Goal: Find specific page/section: Find specific page/section

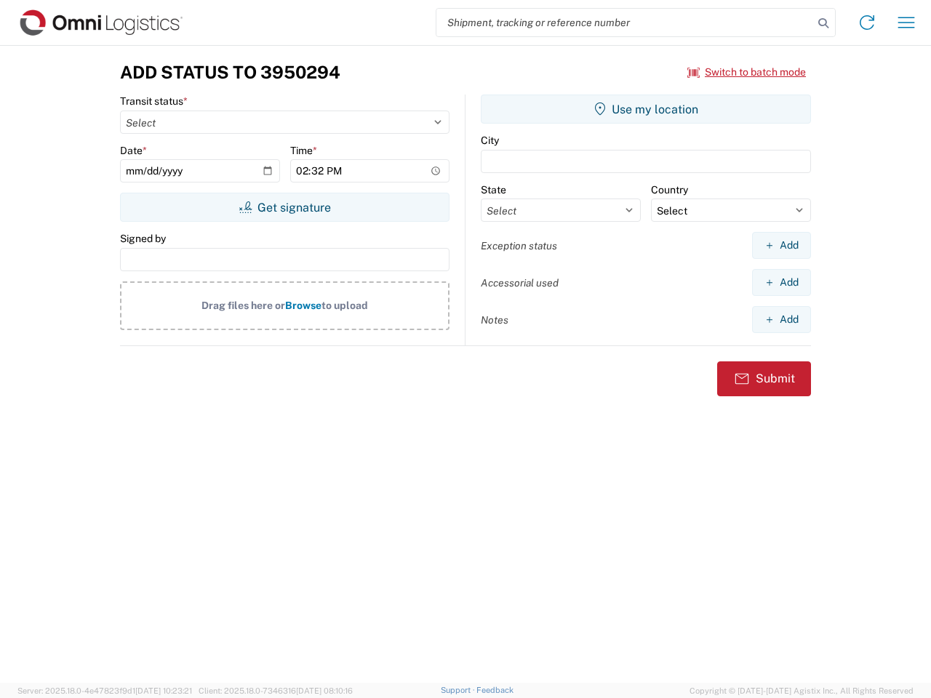
click at [625, 23] on input "search" at bounding box center [624, 23] width 377 height 28
click at [823, 23] on icon at bounding box center [823, 23] width 20 height 20
click at [867, 23] on icon at bounding box center [866, 22] width 23 height 23
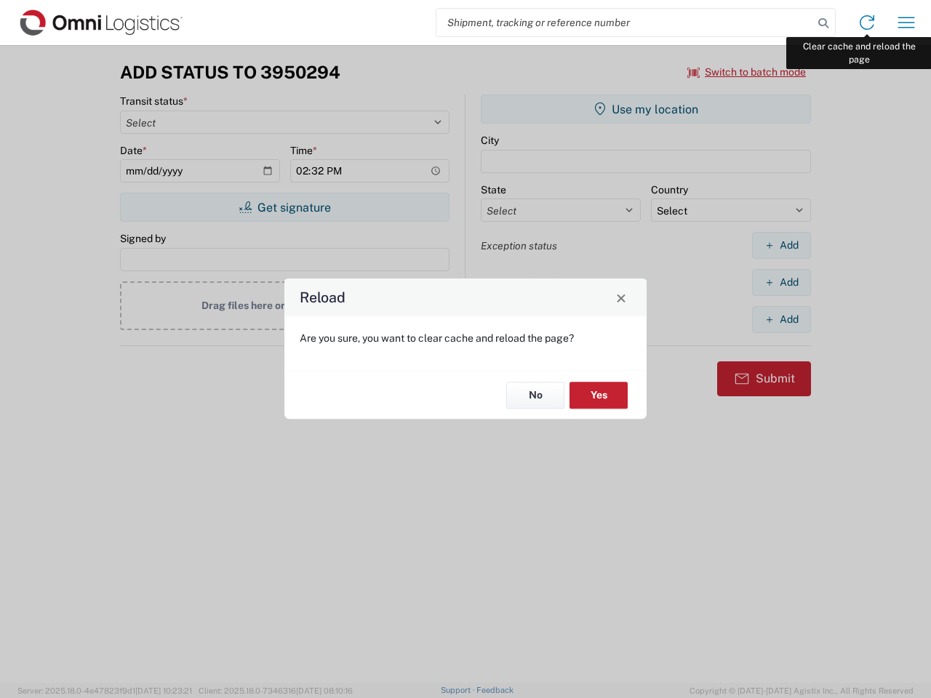
click at [906, 23] on div "Reload Are you sure, you want to clear cache and reload the page? No Yes" at bounding box center [465, 349] width 931 height 698
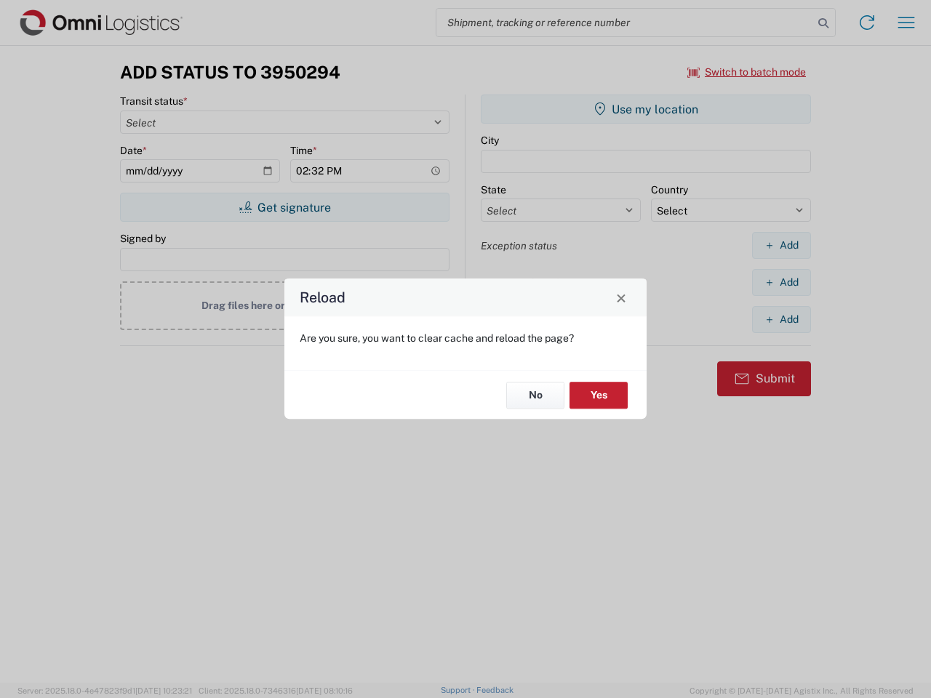
click at [747, 72] on div "Reload Are you sure, you want to clear cache and reload the page? No Yes" at bounding box center [465, 349] width 931 height 698
click at [284, 207] on div "Reload Are you sure, you want to clear cache and reload the page? No Yes" at bounding box center [465, 349] width 931 height 698
click at [646, 109] on div "Reload Are you sure, you want to clear cache and reload the page? No Yes" at bounding box center [465, 349] width 931 height 698
click at [781, 245] on div "Reload Are you sure, you want to clear cache and reload the page? No Yes" at bounding box center [465, 349] width 931 height 698
click at [781, 282] on div "Reload Are you sure, you want to clear cache and reload the page? No Yes" at bounding box center [465, 349] width 931 height 698
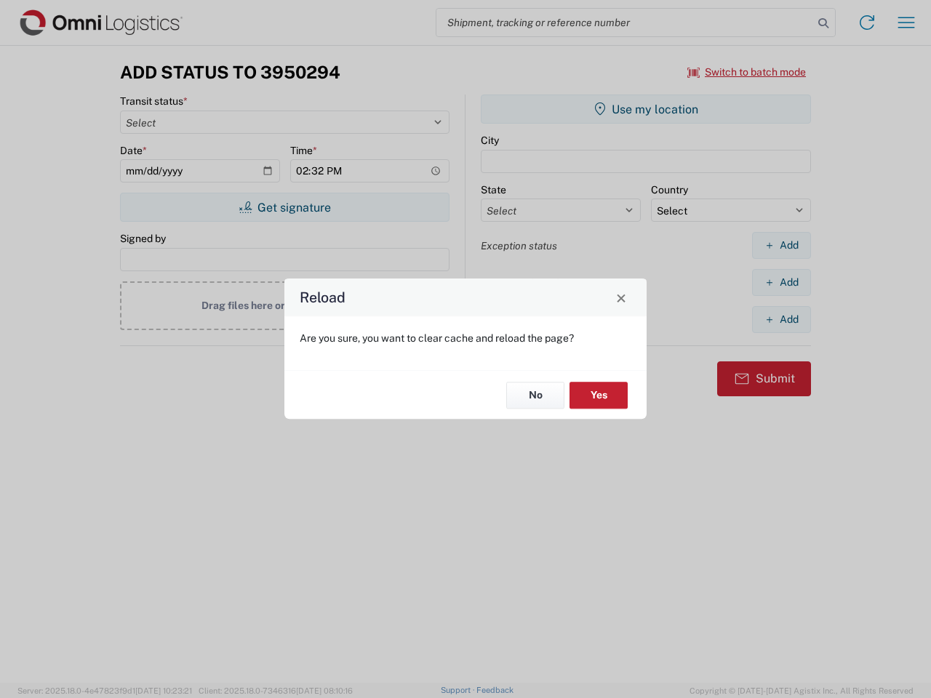
click at [781, 319] on div "Reload Are you sure, you want to clear cache and reload the page? No Yes" at bounding box center [465, 349] width 931 height 698
